Goal: Task Accomplishment & Management: Manage account settings

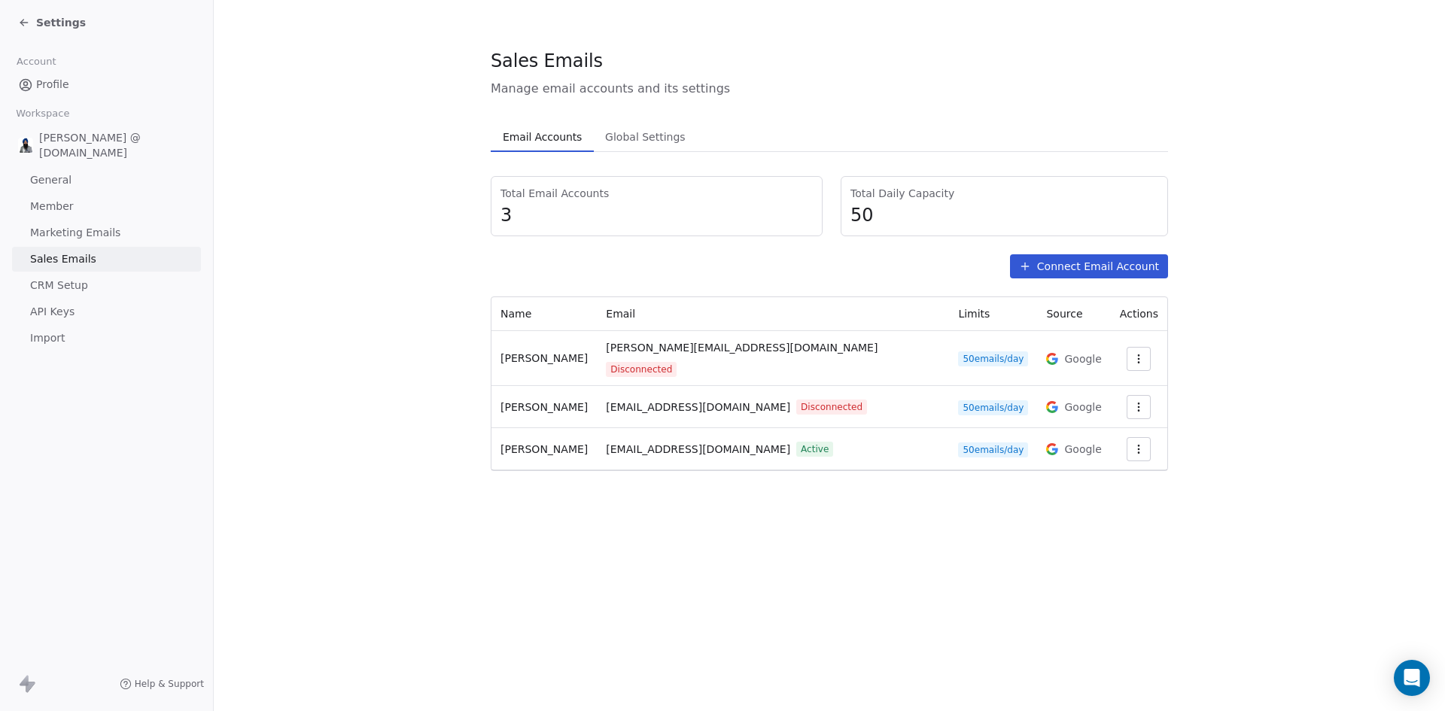
click at [43, 23] on span "Settings" at bounding box center [61, 22] width 50 height 15
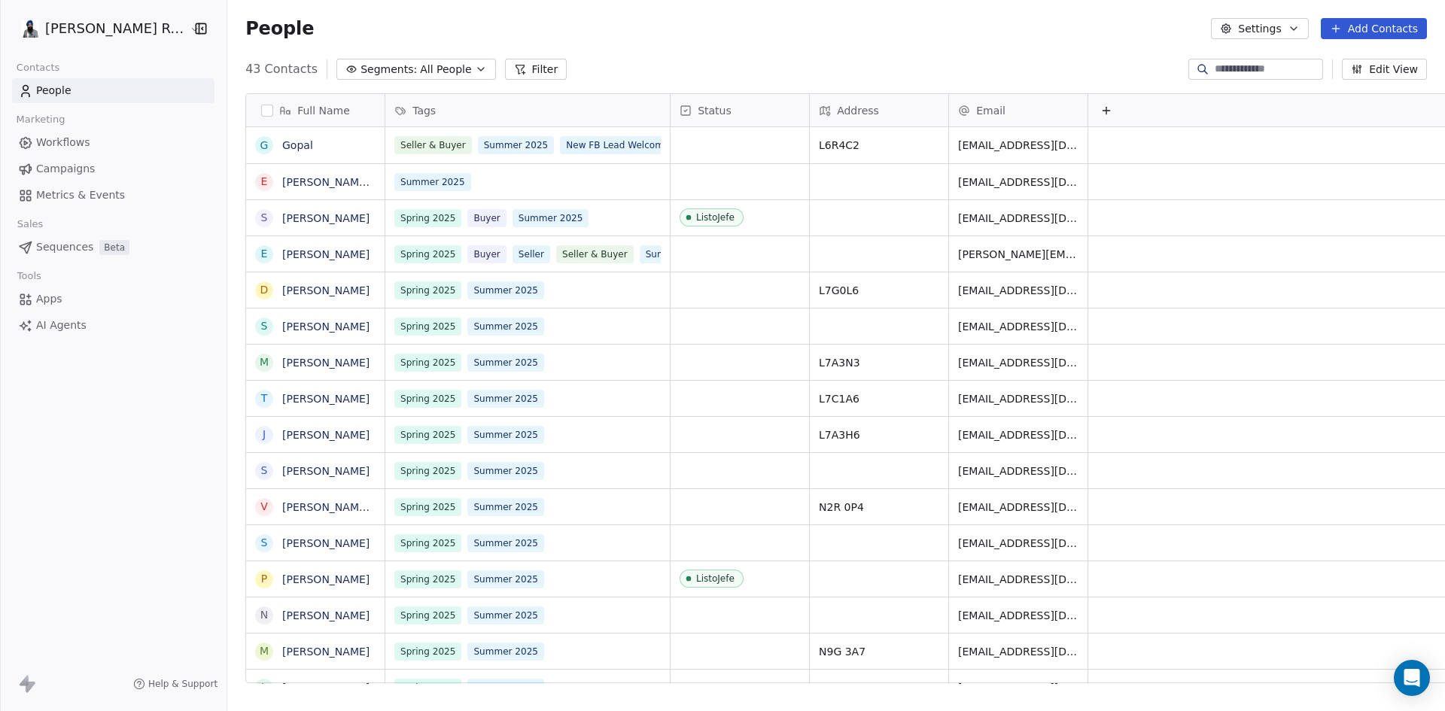
scroll to position [614, 1230]
click at [68, 141] on span "Workflows" at bounding box center [63, 143] width 54 height 16
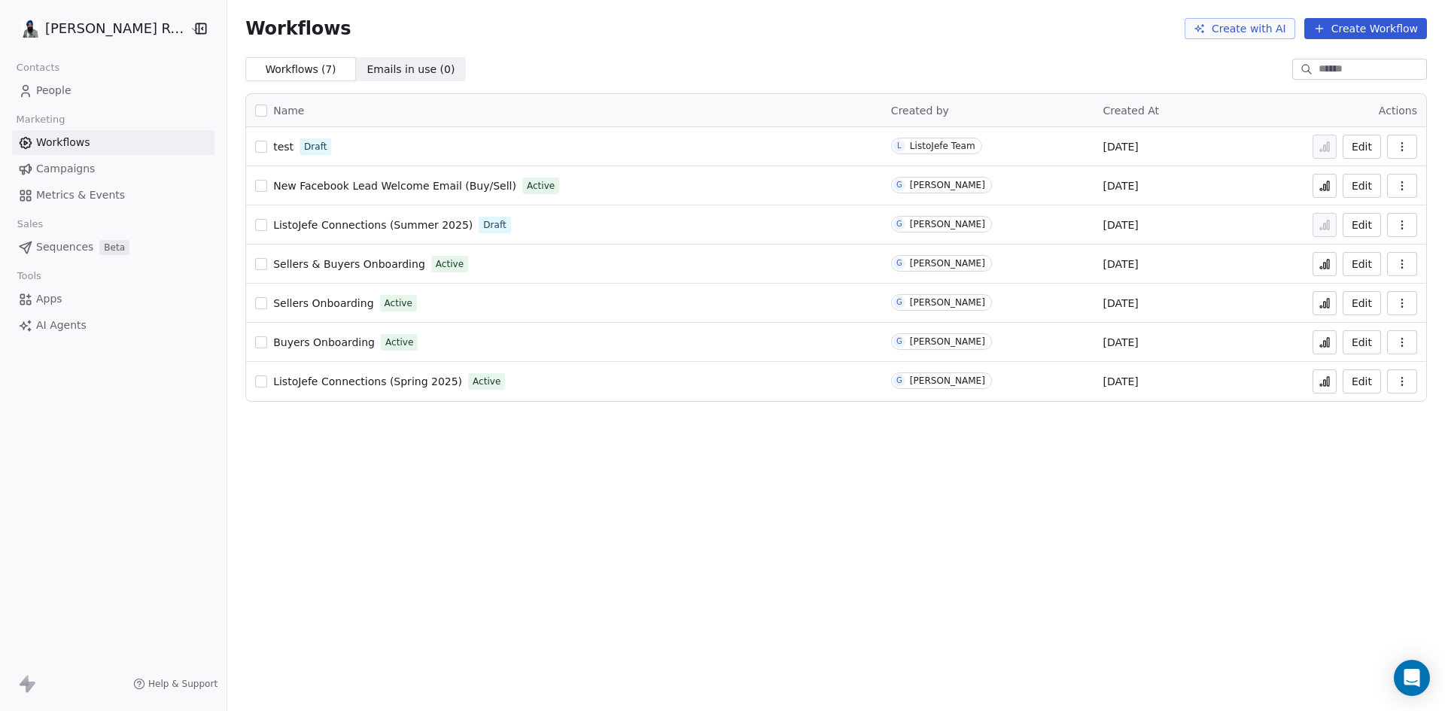
click at [337, 225] on span "ListoJefe Connections (Summer 2025)" at bounding box center [372, 225] width 199 height 12
click at [1406, 146] on icon "button" at bounding box center [1402, 147] width 12 height 12
click at [1361, 253] on span "Delete" at bounding box center [1356, 255] width 35 height 15
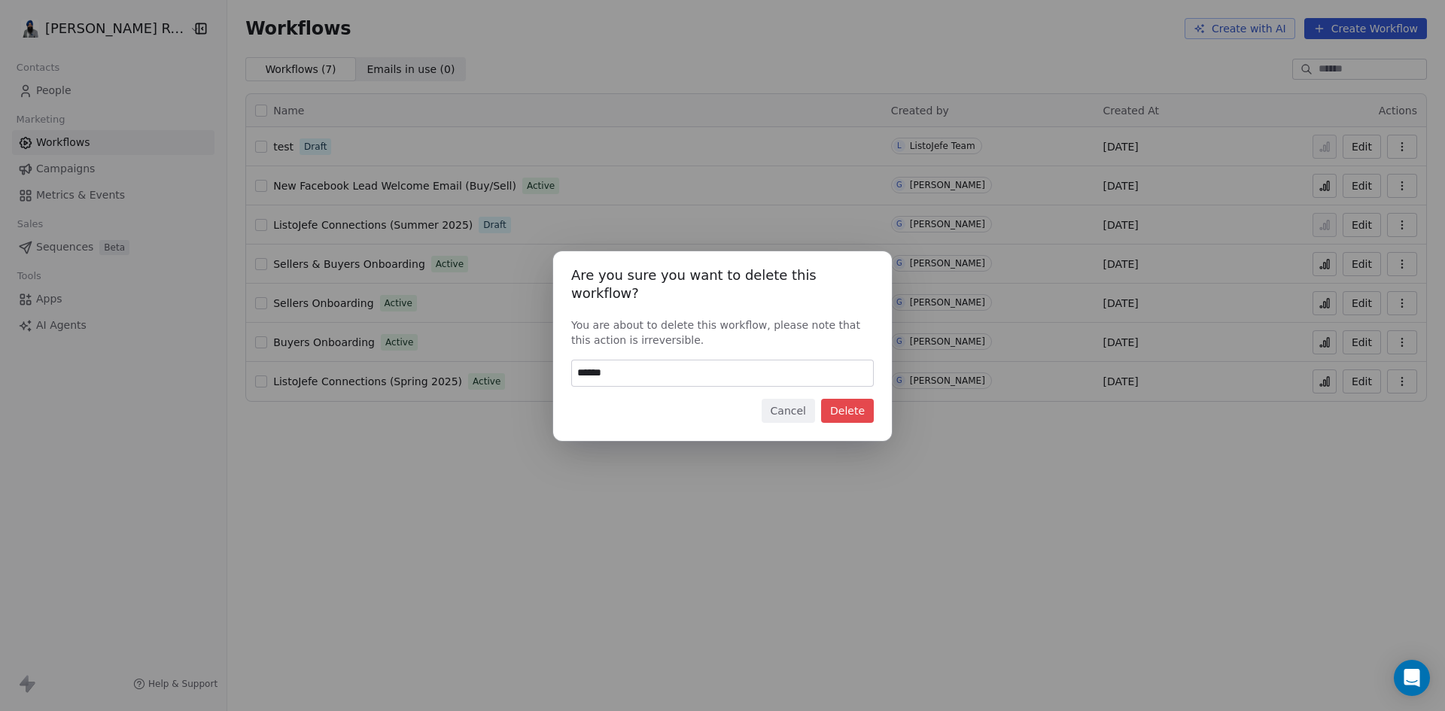
type input "******"
click at [847, 400] on button "Delete" at bounding box center [847, 411] width 53 height 24
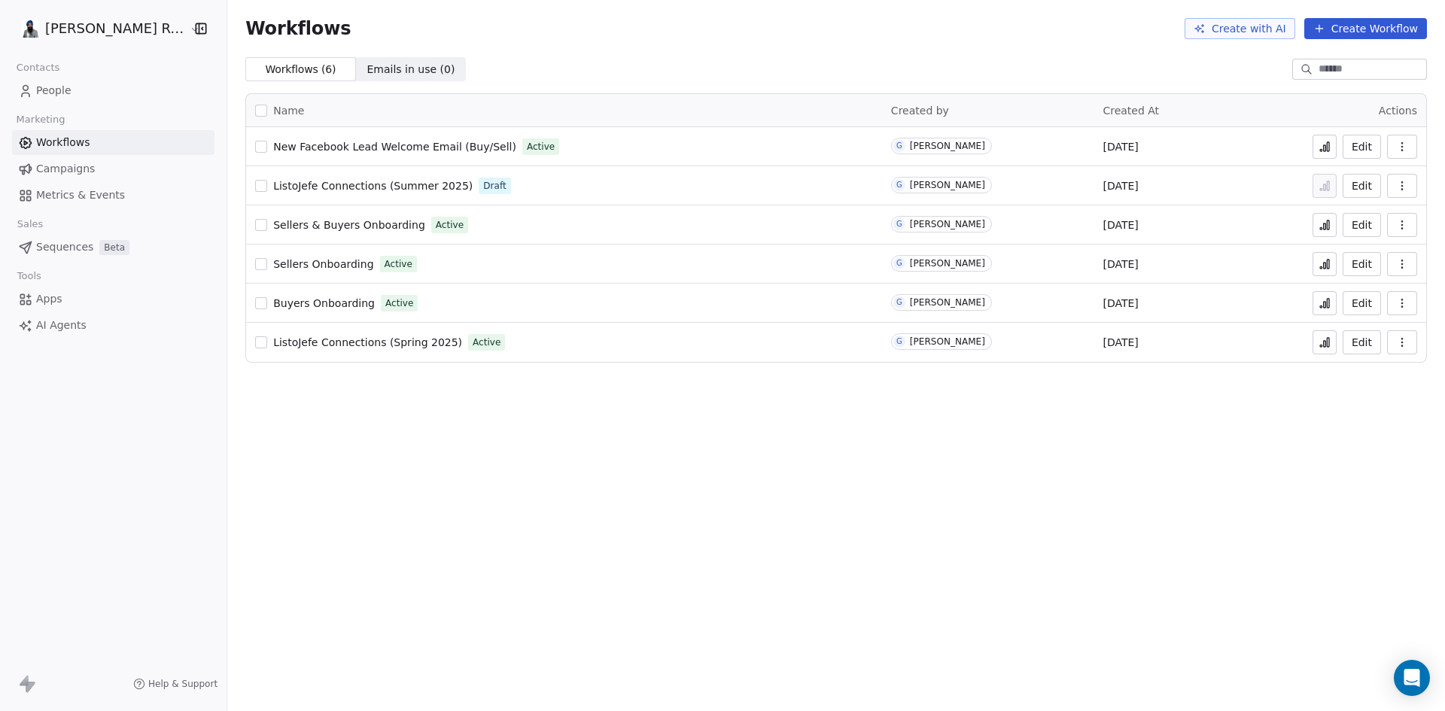
click at [505, 461] on div "Workflows Create with AI Create Workflow Workflows ( 6 ) Workflows ( 6 ) Emails…" at bounding box center [836, 355] width 1218 height 711
click at [1399, 187] on icon "button" at bounding box center [1402, 186] width 12 height 12
click at [1354, 244] on span "Duplicate" at bounding box center [1364, 246] width 50 height 15
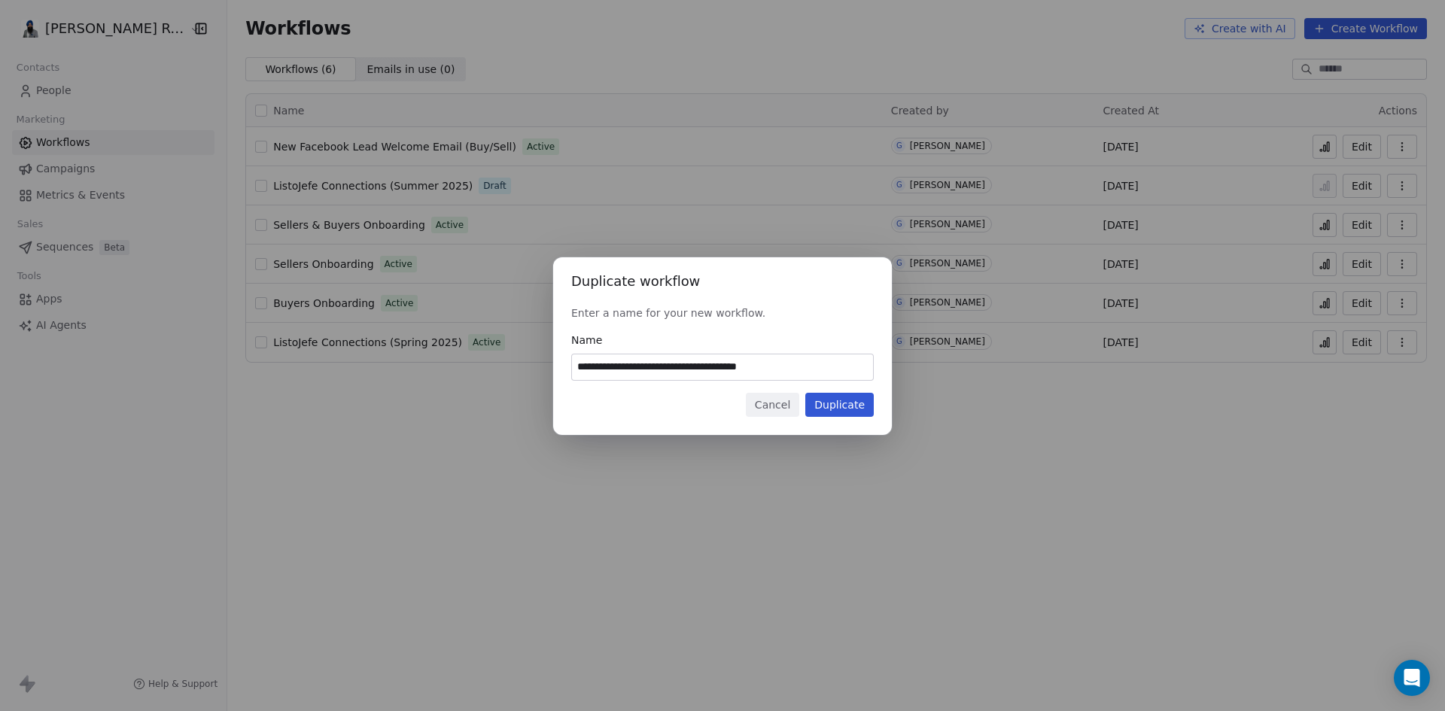
click at [726, 363] on input "**********" at bounding box center [722, 367] width 301 height 26
click at [774, 366] on input "**********" at bounding box center [722, 367] width 301 height 26
type input "**********"
click at [825, 403] on button "Duplicate" at bounding box center [839, 405] width 68 height 24
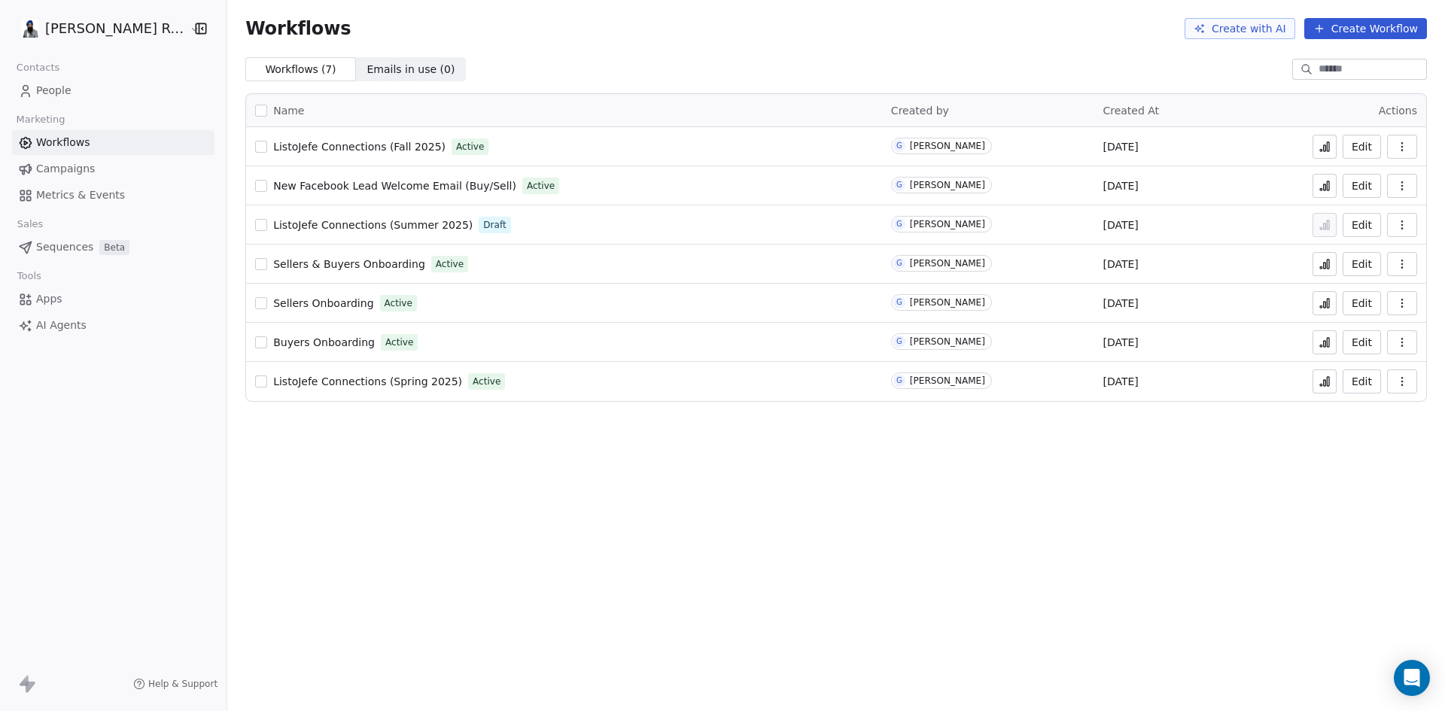
click at [59, 87] on span "People" at bounding box center [53, 91] width 35 height 16
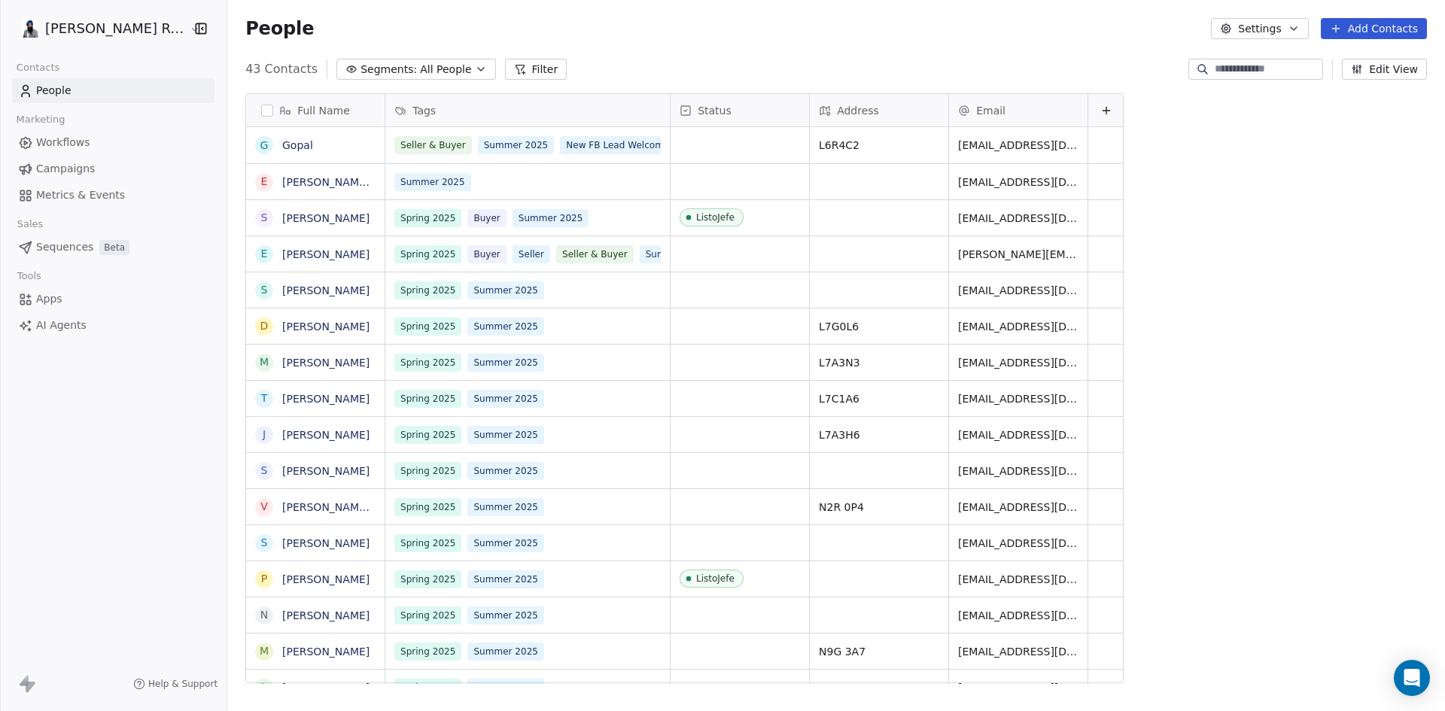
scroll to position [614, 1230]
click at [282, 181] on link "[PERSON_NAME] [DATE] & [DATE] Summer 2025" at bounding box center [409, 182] width 255 height 12
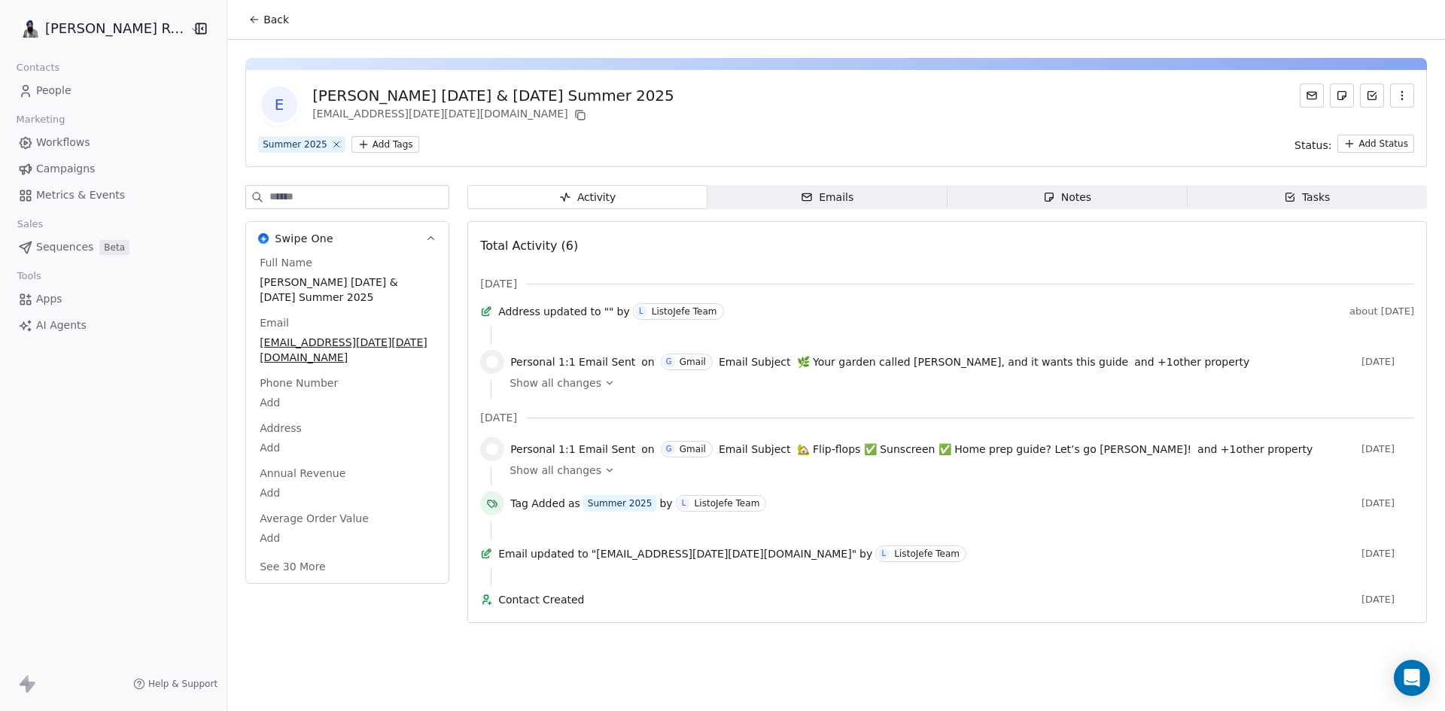
click at [248, 18] on icon at bounding box center [254, 20] width 12 height 12
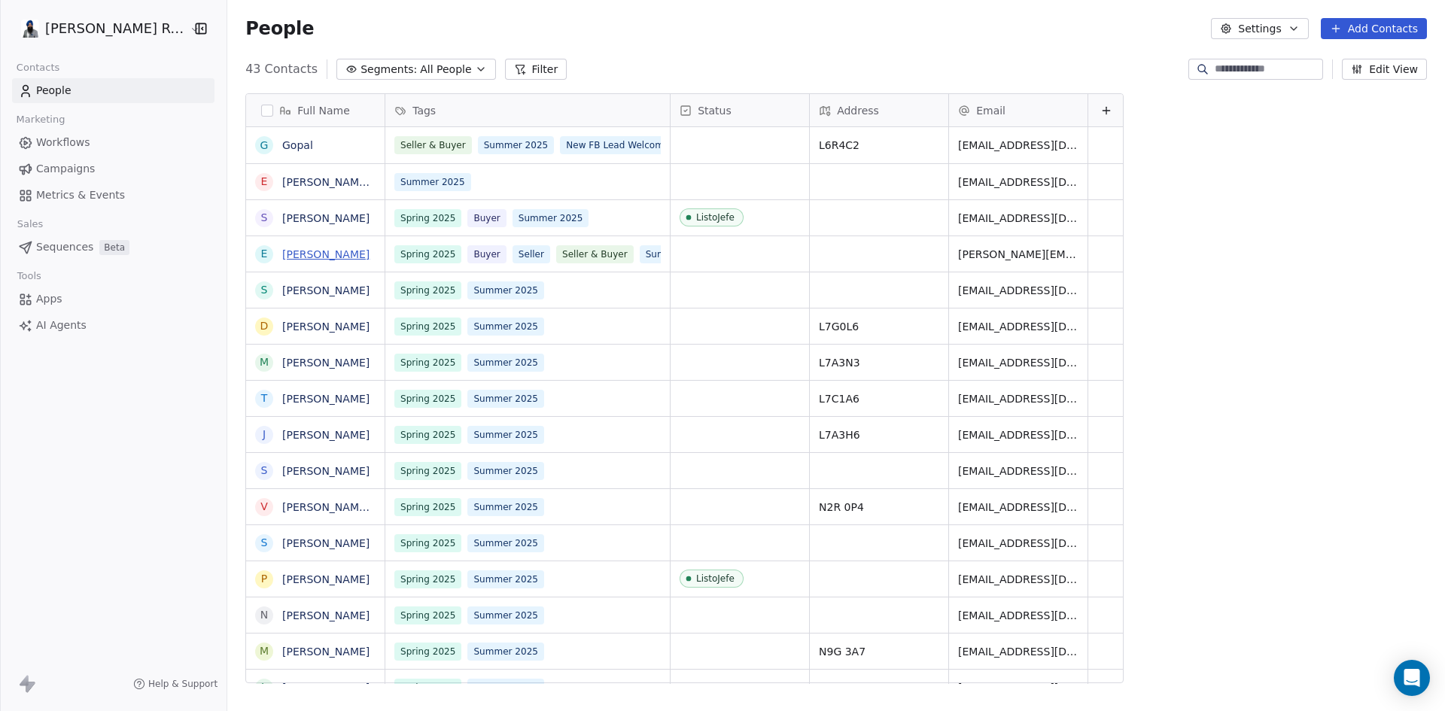
scroll to position [614, 1230]
click at [255, 181] on button "grid" at bounding box center [261, 182] width 12 height 12
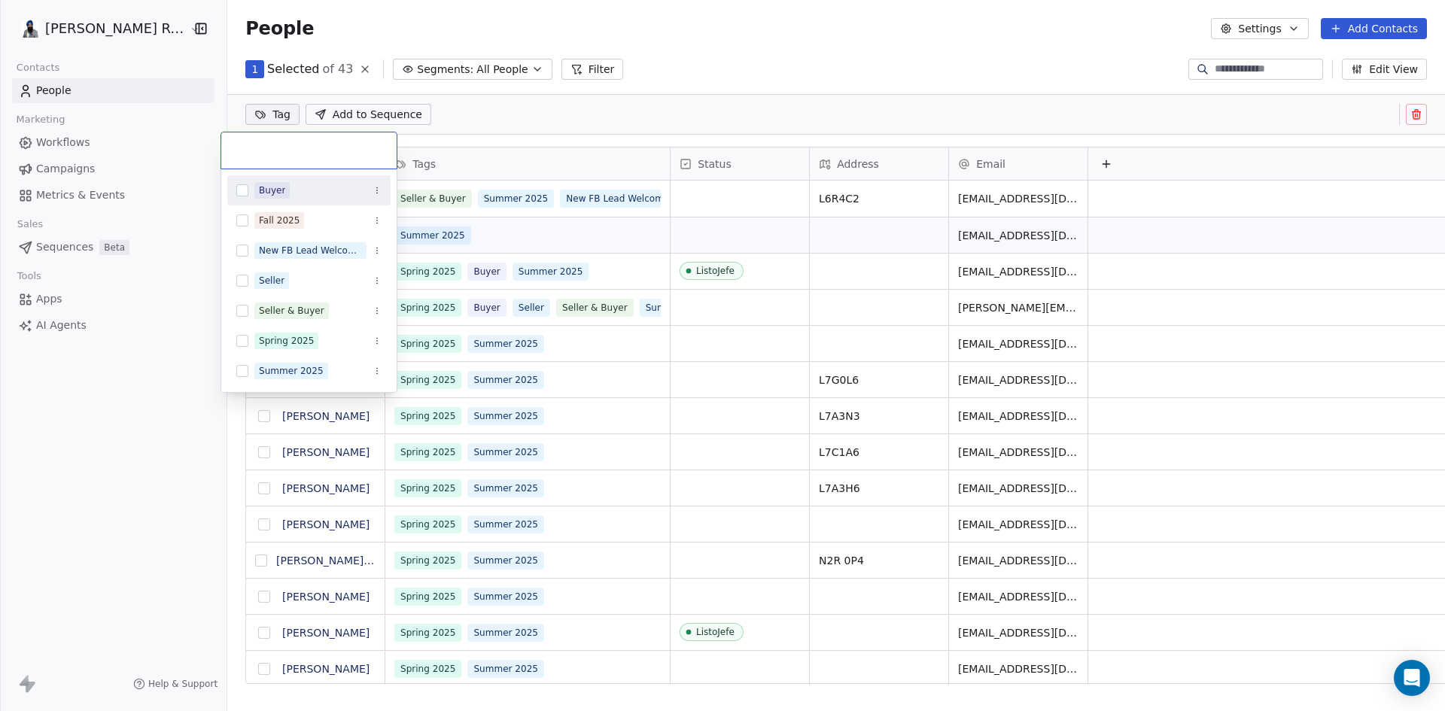
click at [249, 116] on html "Gopal Ranu Re/Max Contacts People Marketing Workflows Campaigns Metrics & Event…" at bounding box center [722, 355] width 1445 height 711
click at [274, 220] on div "Fall 2025" at bounding box center [279, 221] width 41 height 14
click at [445, 123] on html "Gopal Ranu Re/Max Contacts People Marketing Workflows Campaigns Metrics & Event…" at bounding box center [722, 355] width 1445 height 711
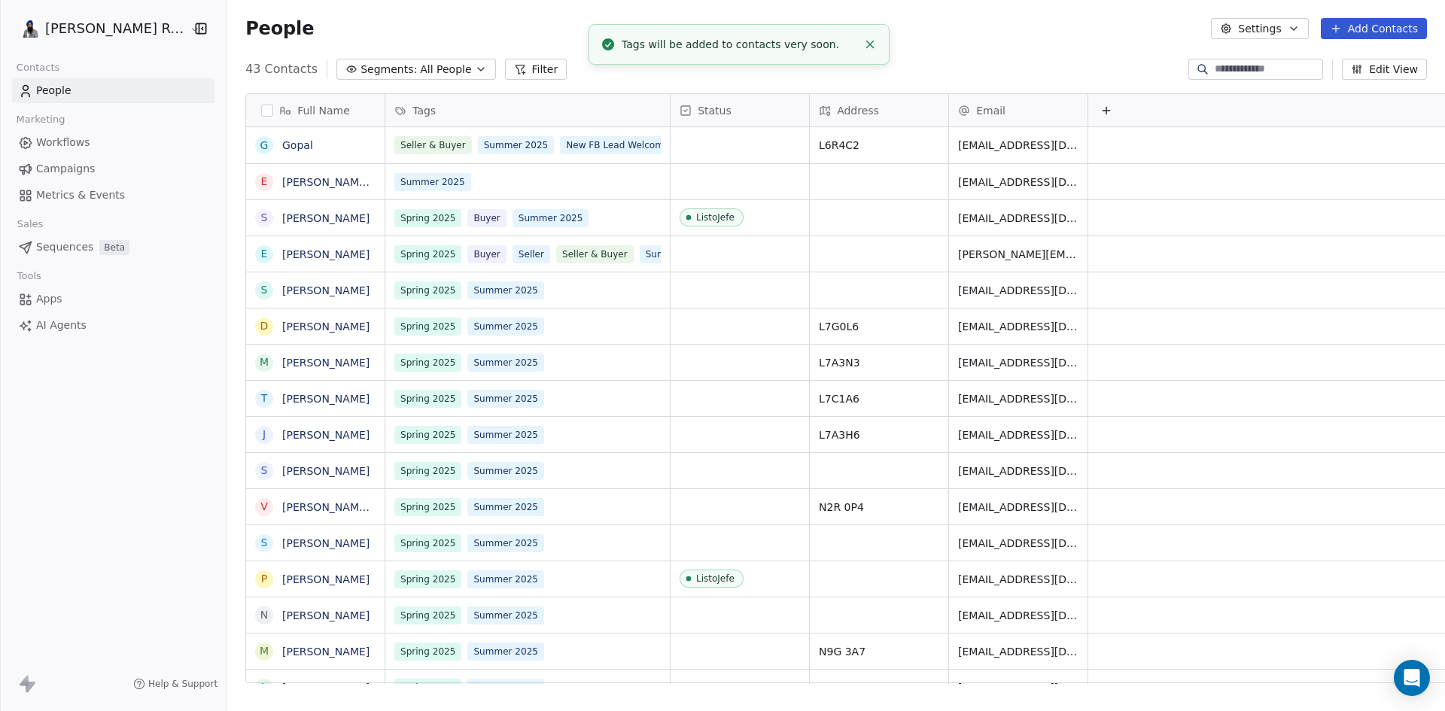
scroll to position [10, 0]
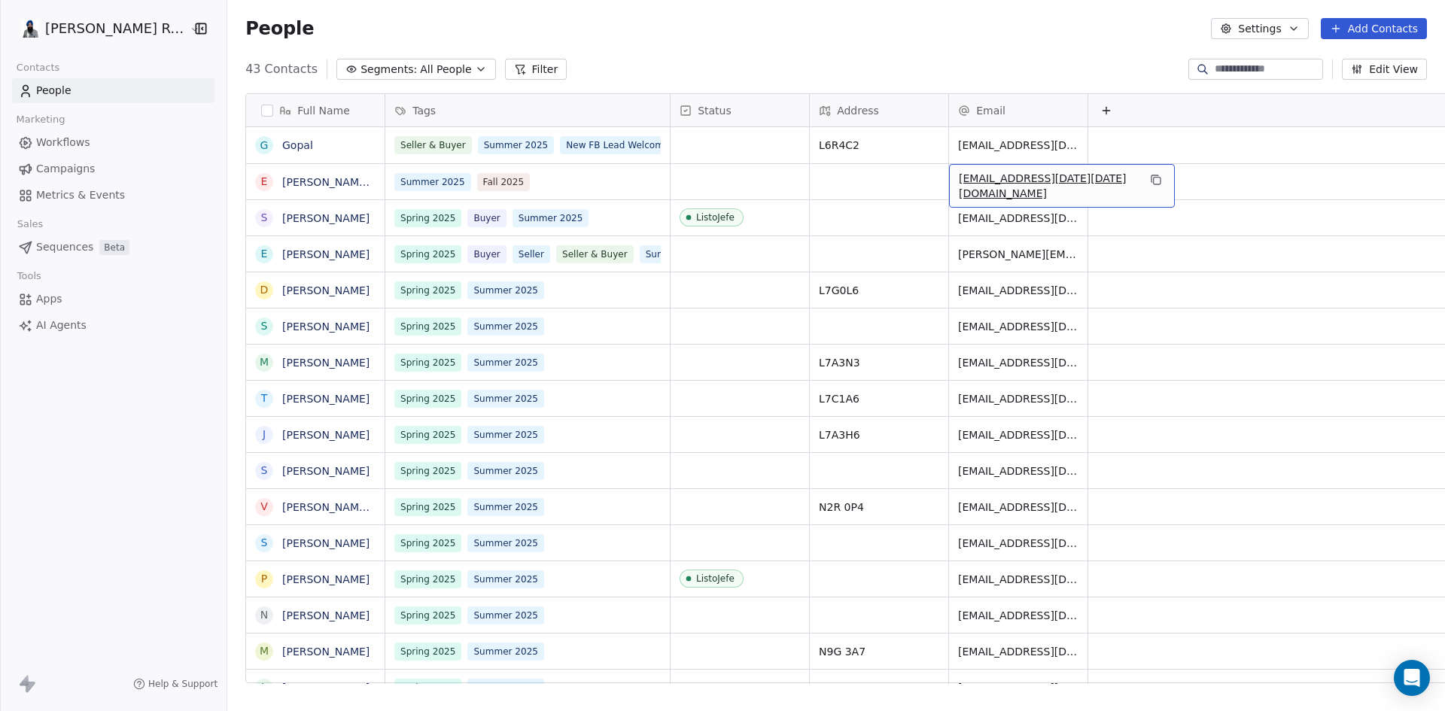
click at [992, 15] on div "People Settings Add Contacts" at bounding box center [836, 28] width 1218 height 57
click at [59, 139] on span "Workflows" at bounding box center [63, 143] width 54 height 16
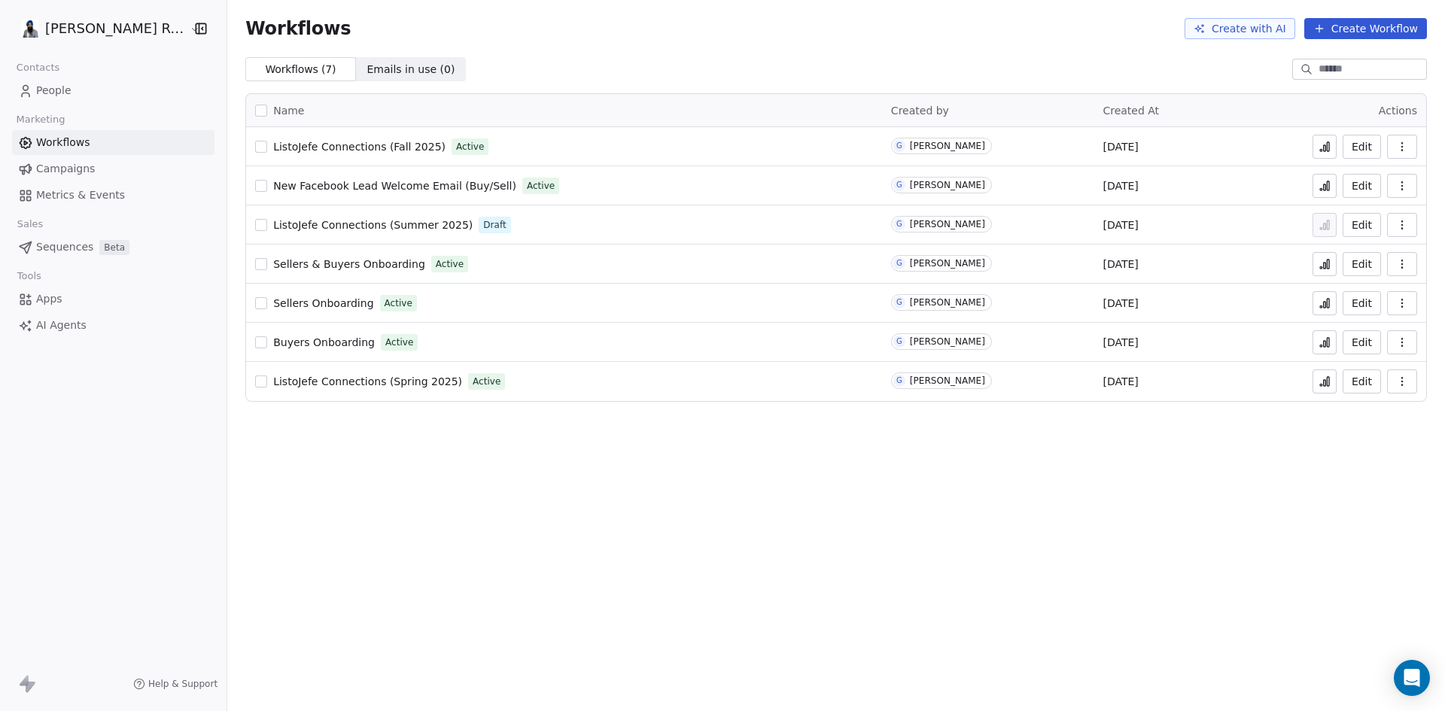
click at [368, 145] on span "ListoJefe Connections (Fall 2025)" at bounding box center [359, 147] width 172 height 12
click at [55, 86] on span "People" at bounding box center [53, 91] width 35 height 16
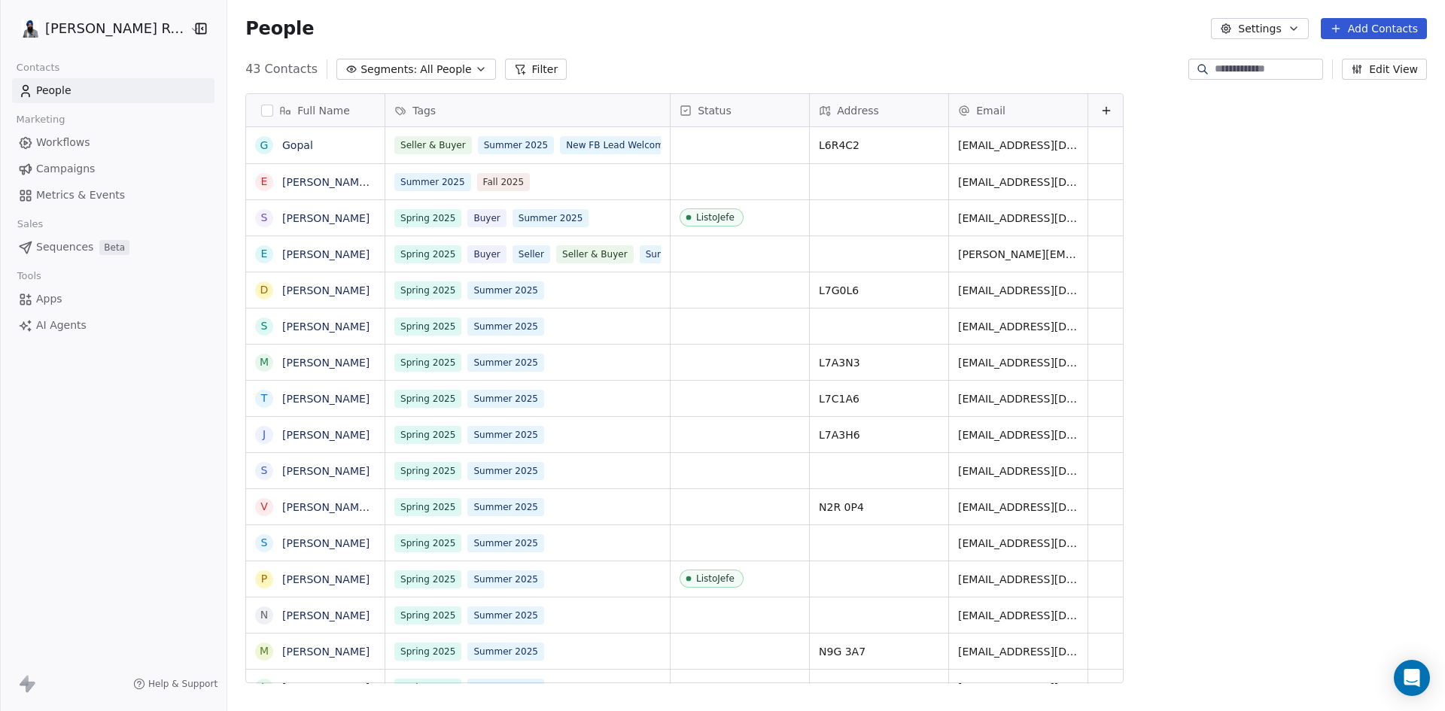
scroll to position [614, 1230]
click at [258, 253] on button "grid" at bounding box center [264, 254] width 12 height 12
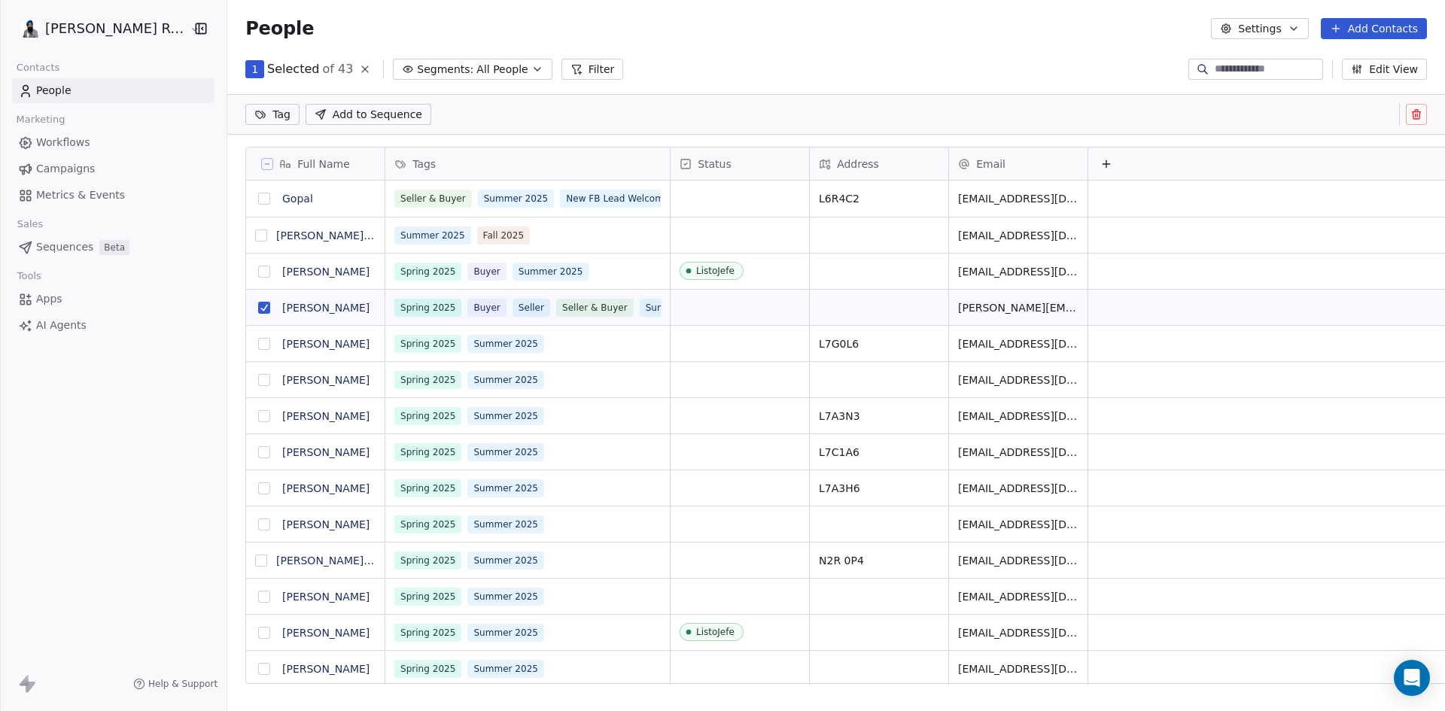
scroll to position [561, 1230]
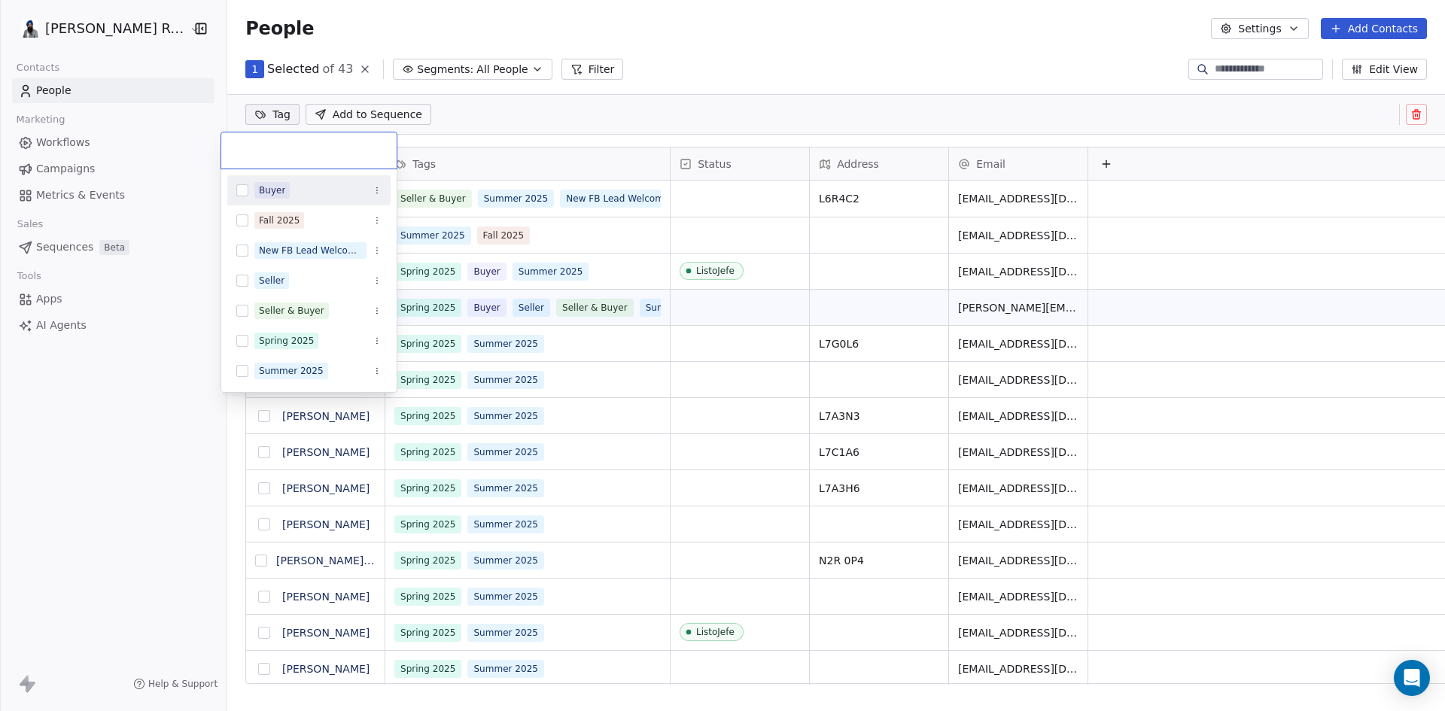
click at [249, 111] on html "Gopal Ranu Re/Max Contacts People Marketing Workflows Campaigns Metrics & Event…" at bounding box center [722, 355] width 1445 height 711
click at [243, 221] on button "Suggestions" at bounding box center [242, 220] width 12 height 12
click at [361, 159] on div "Fall 2025" at bounding box center [308, 150] width 175 height 36
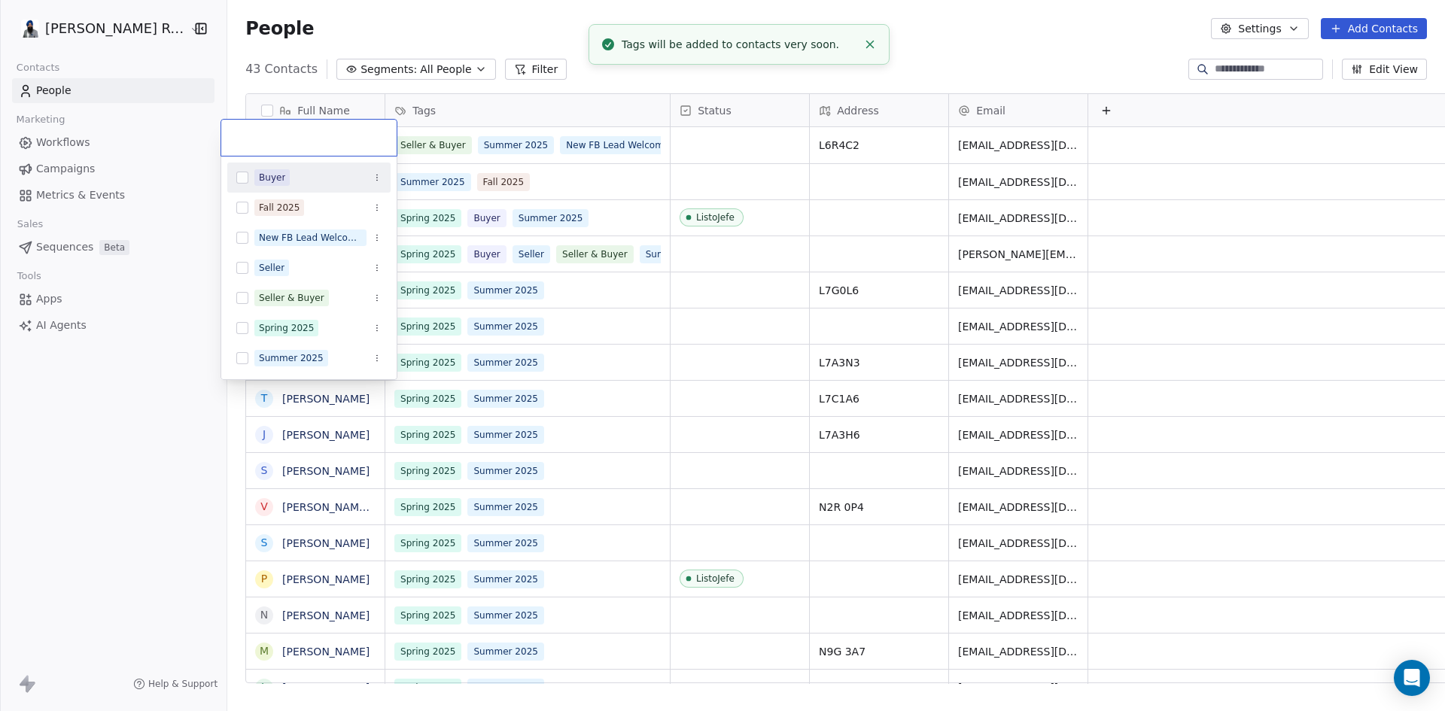
click at [462, 118] on html "Gopal Ranu Re/Max Contacts People Marketing Workflows Campaigns Metrics & Event…" at bounding box center [722, 355] width 1445 height 711
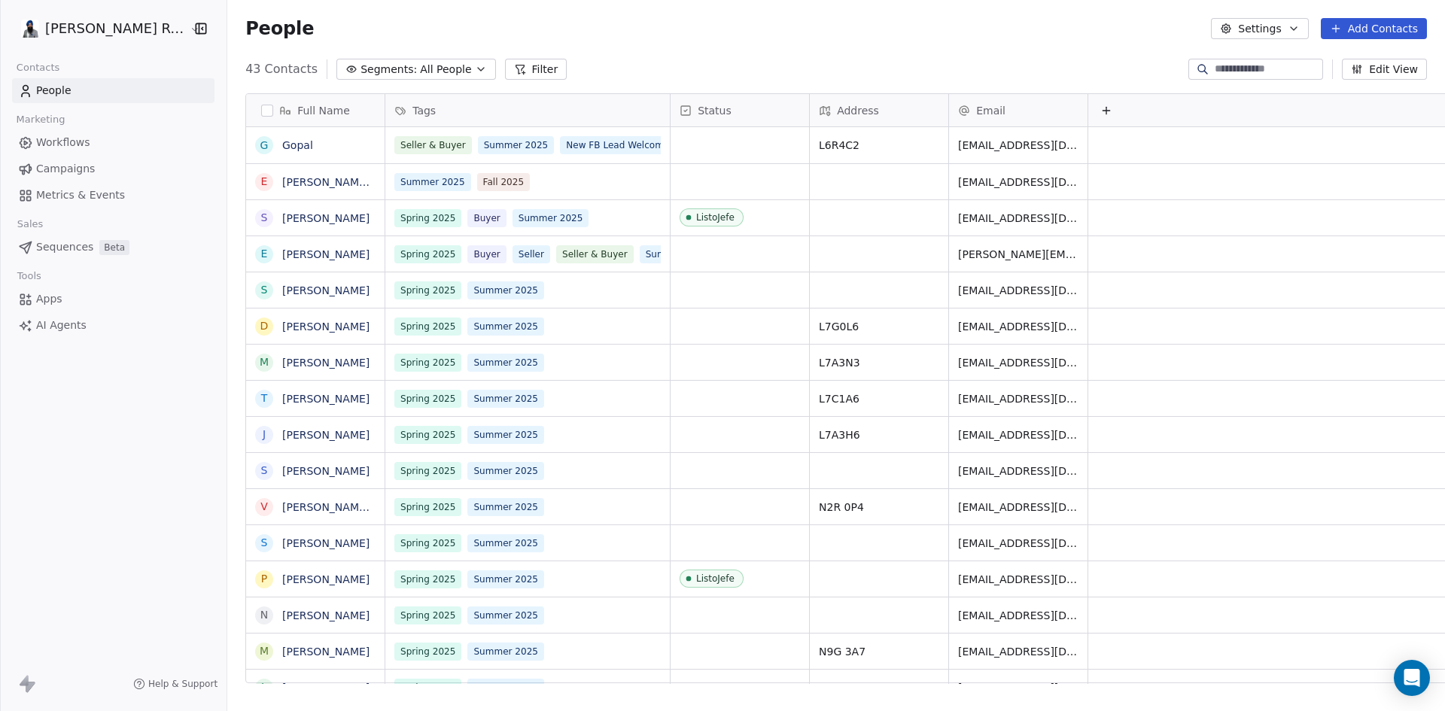
click at [670, 104] on div "Status" at bounding box center [739, 110] width 138 height 32
click at [628, 70] on html "Gopal Ranu Re/Max Contacts People Marketing Workflows Campaigns Metrics & Event…" at bounding box center [722, 355] width 1445 height 711
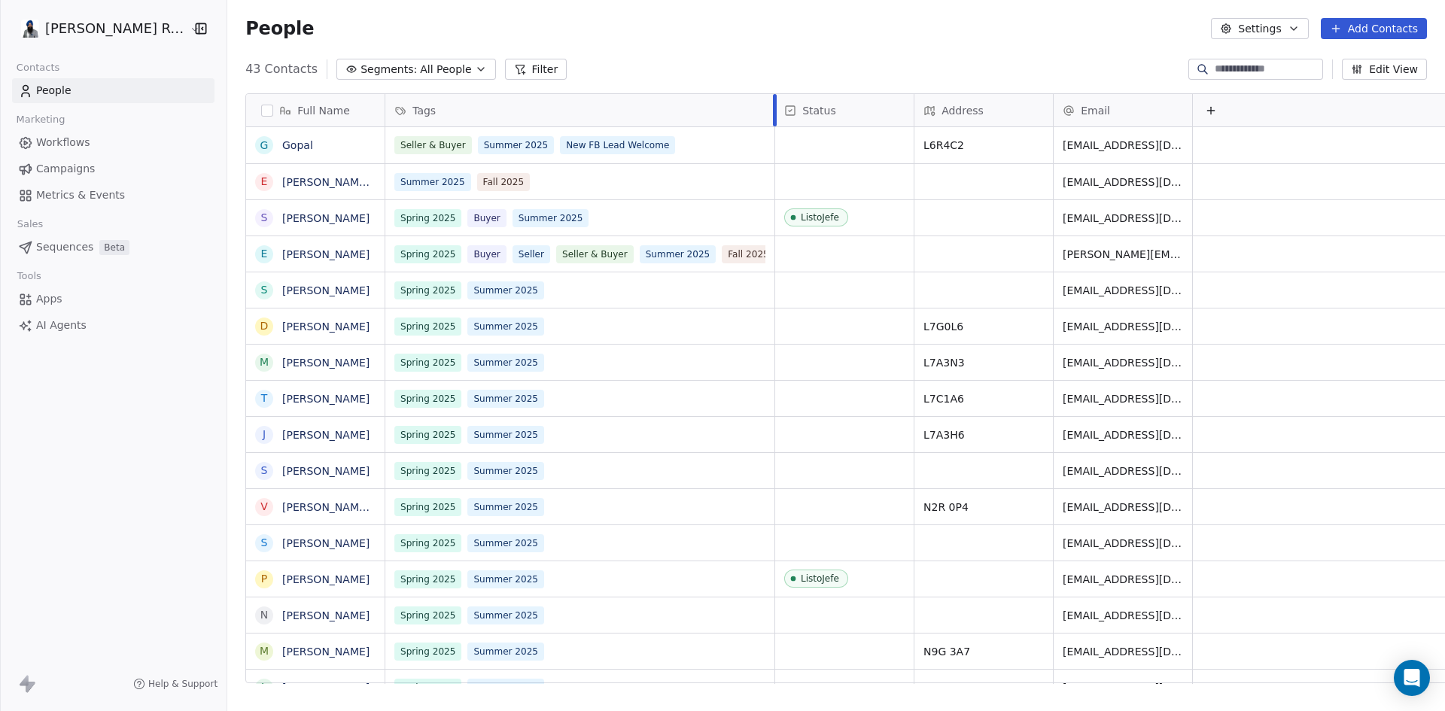
drag, startPoint x: 646, startPoint y: 109, endPoint x: 750, endPoint y: 109, distance: 104.6
click at [773, 109] on div at bounding box center [775, 110] width 4 height 32
click at [720, 40] on div "People Settings Add Contacts" at bounding box center [836, 28] width 1218 height 57
click at [63, 141] on span "Workflows" at bounding box center [63, 143] width 54 height 16
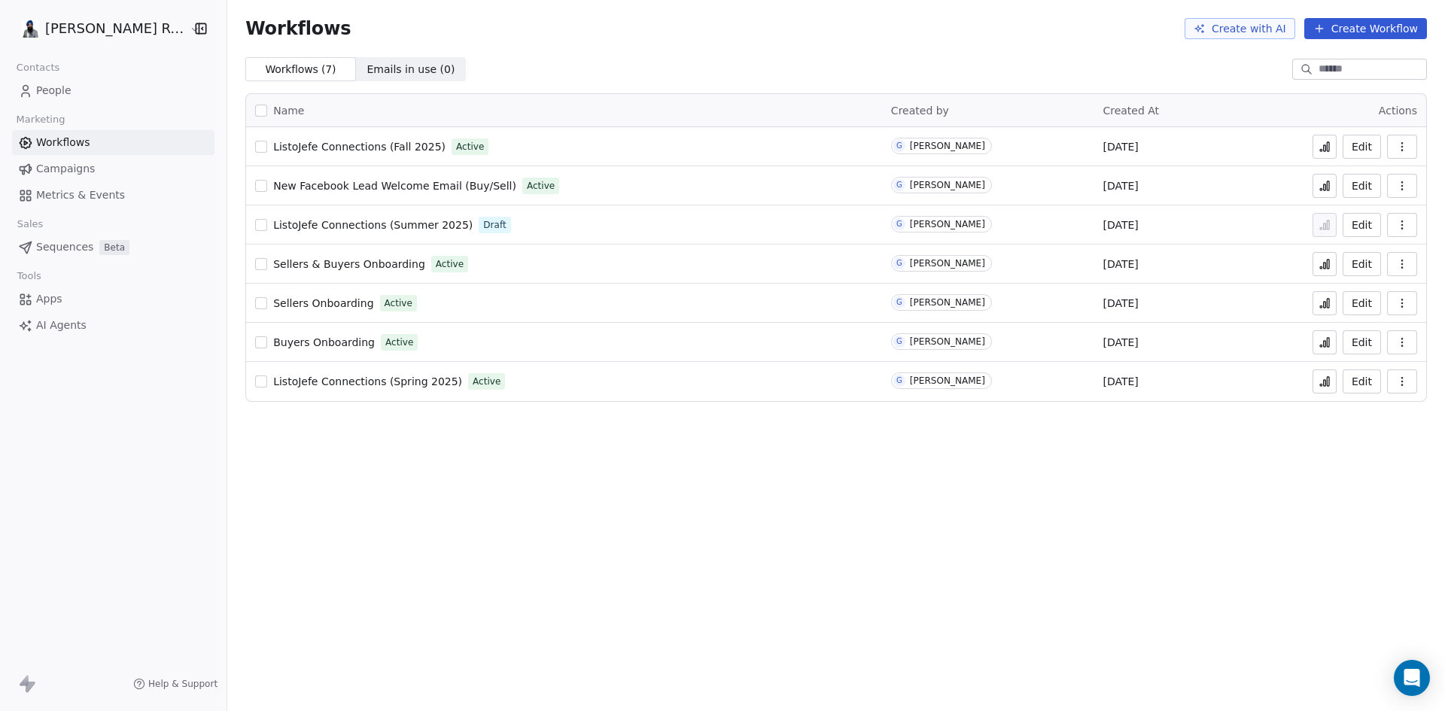
click at [335, 145] on span "ListoJefe Connections (Fall 2025)" at bounding box center [359, 147] width 172 height 12
click at [1329, 144] on icon at bounding box center [1324, 147] width 12 height 12
